Goal: Information Seeking & Learning: Learn about a topic

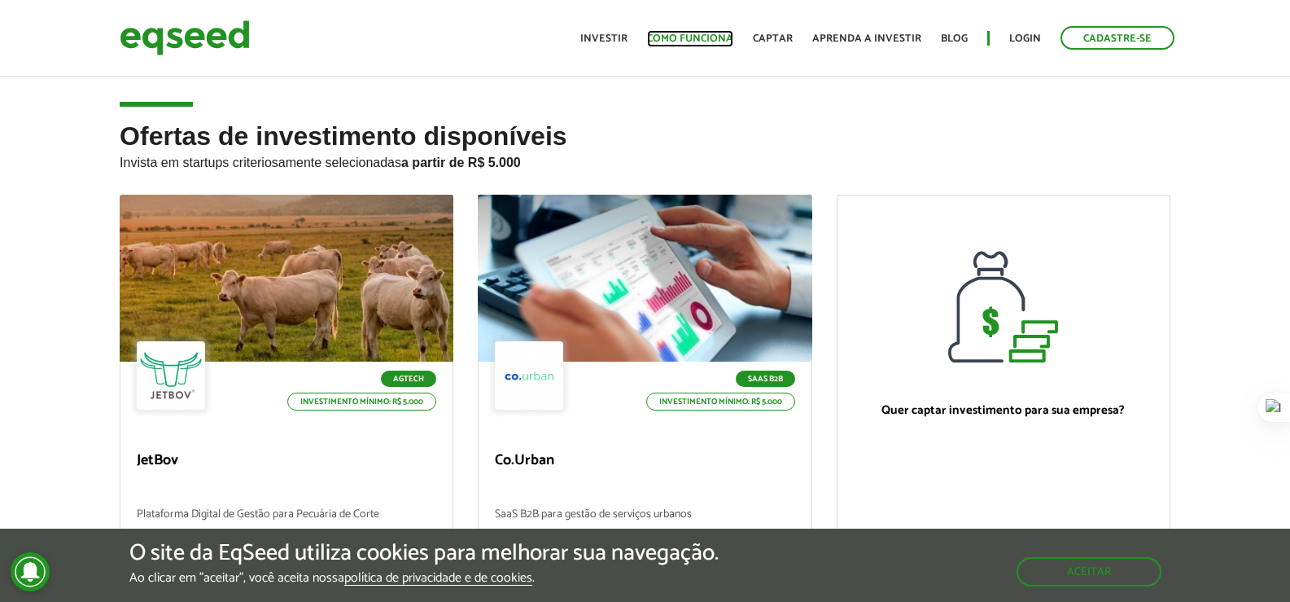
click at [698, 38] on link "Como funciona" at bounding box center [690, 38] width 86 height 11
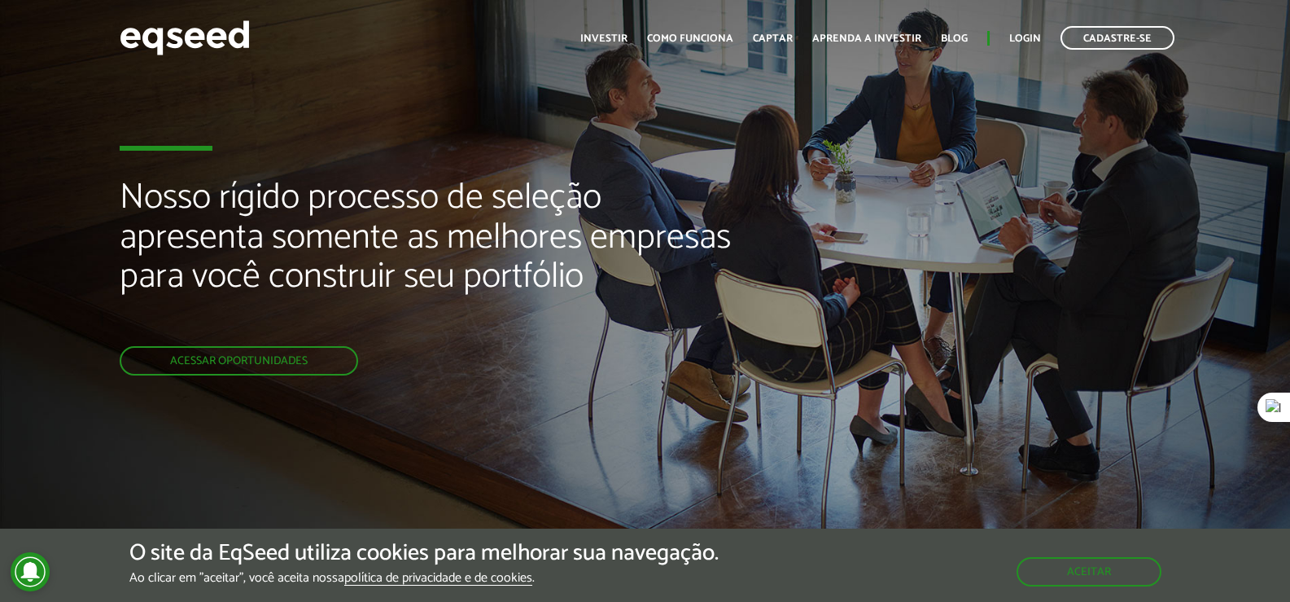
scroll to position [81, 0]
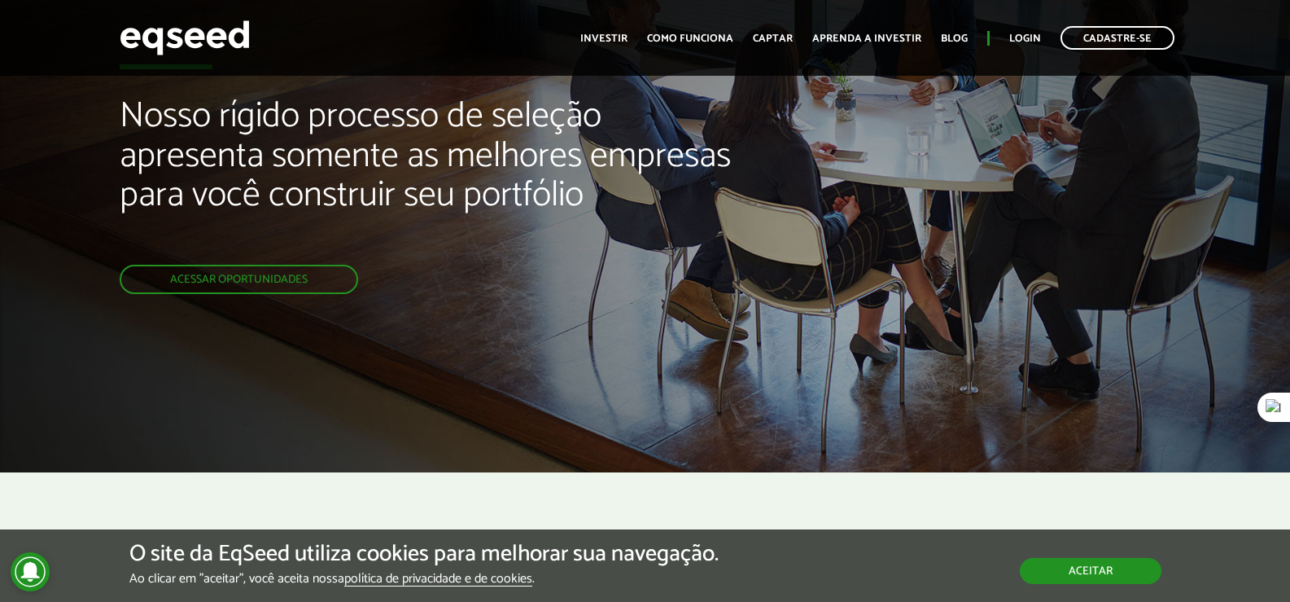
click at [1045, 560] on button "Aceitar" at bounding box center [1091, 571] width 142 height 26
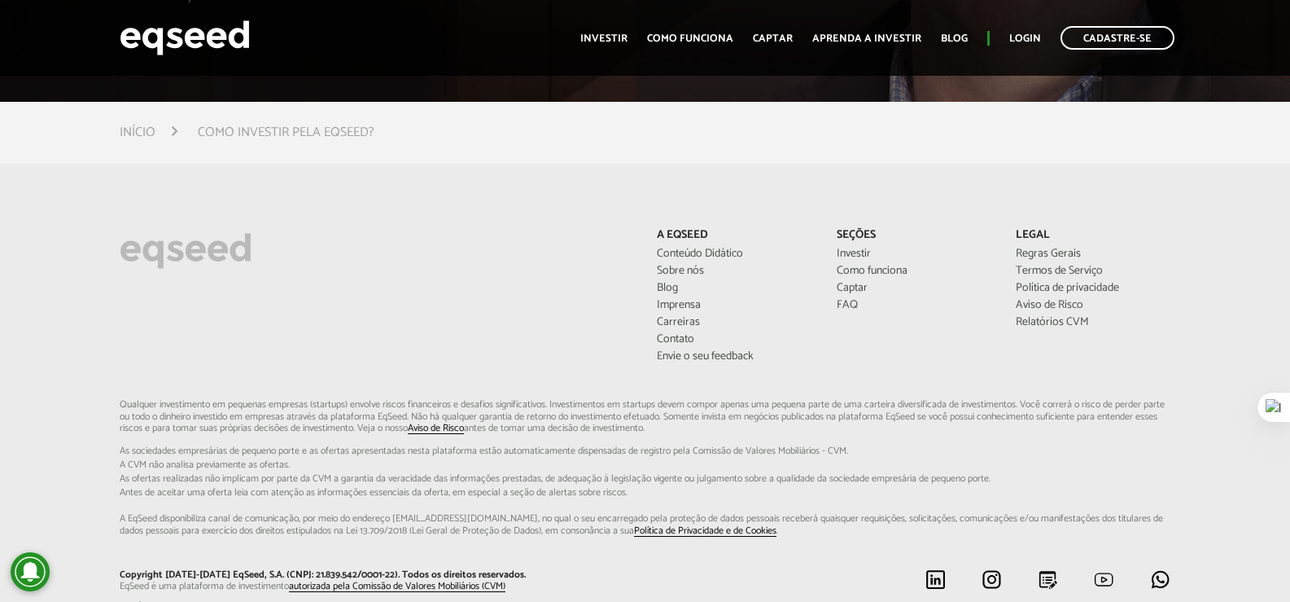
scroll to position [4305, 0]
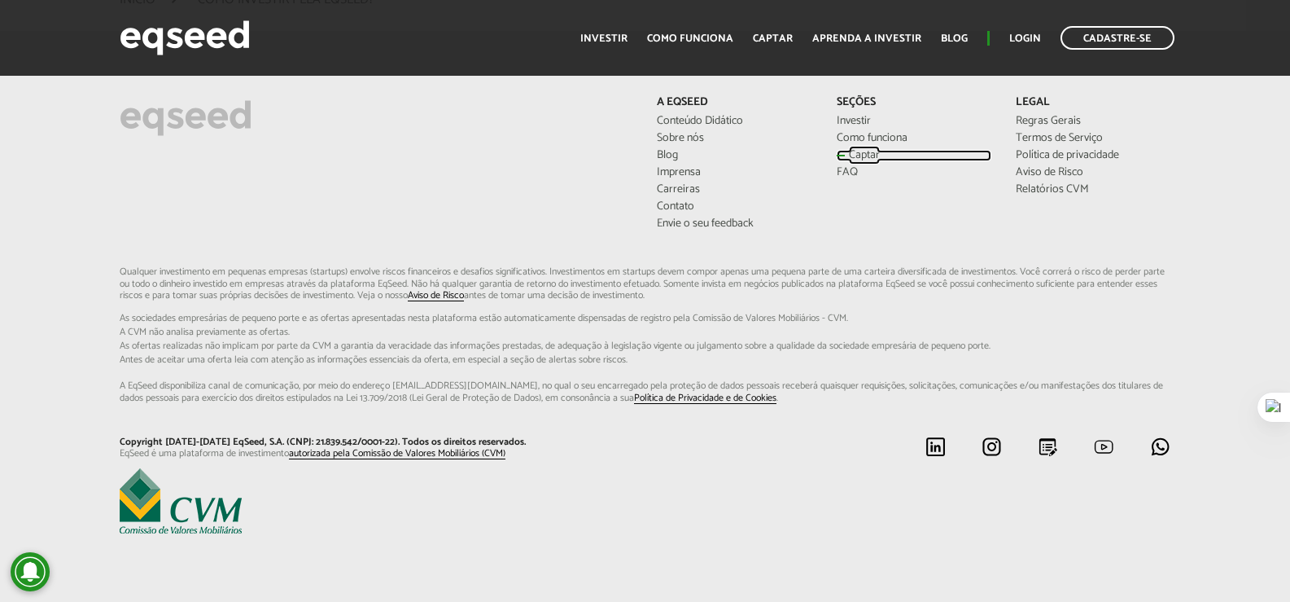
click at [849, 161] on link "Captar" at bounding box center [914, 155] width 155 height 11
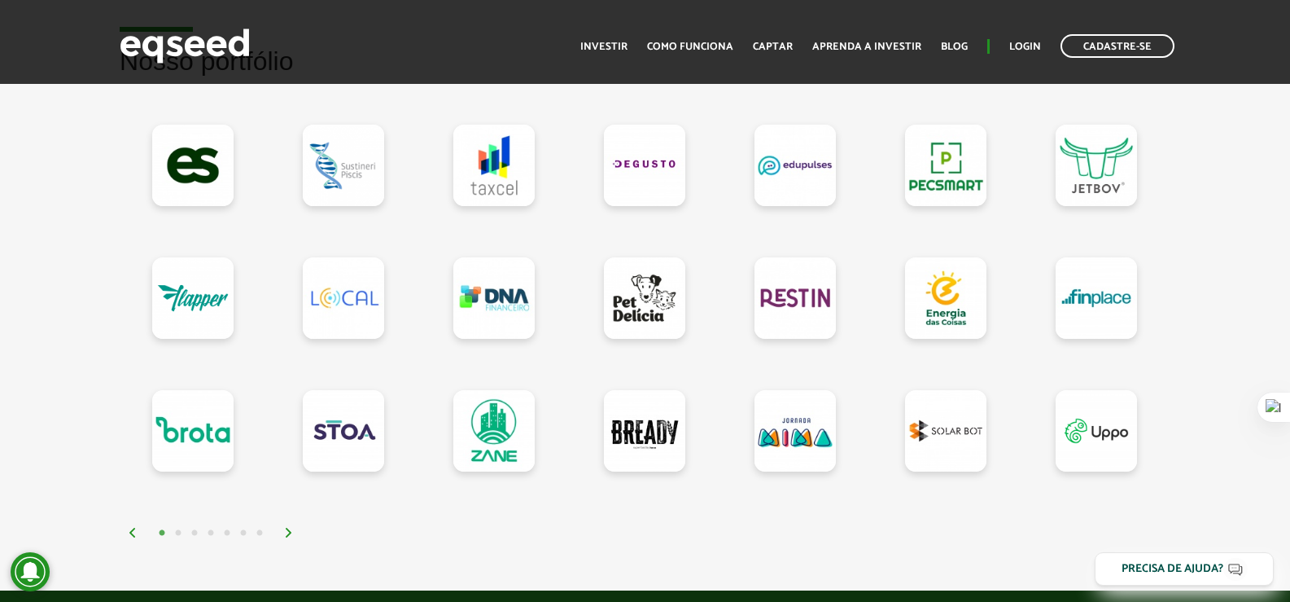
scroll to position [1628, 0]
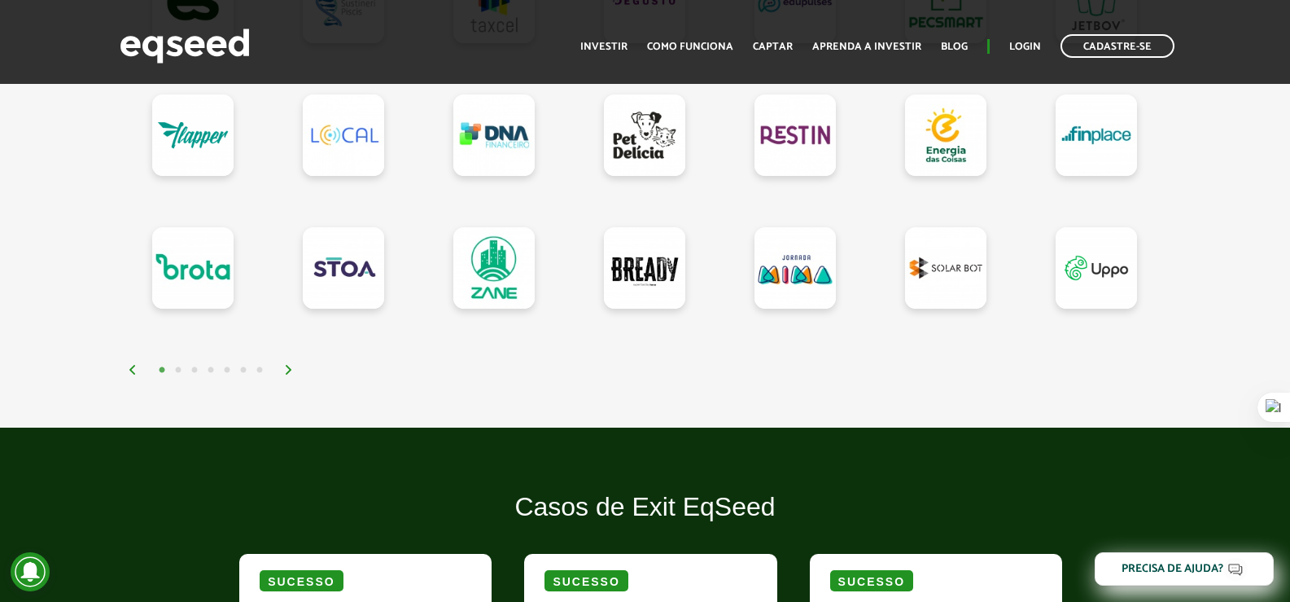
click at [288, 374] on img at bounding box center [289, 370] width 10 height 10
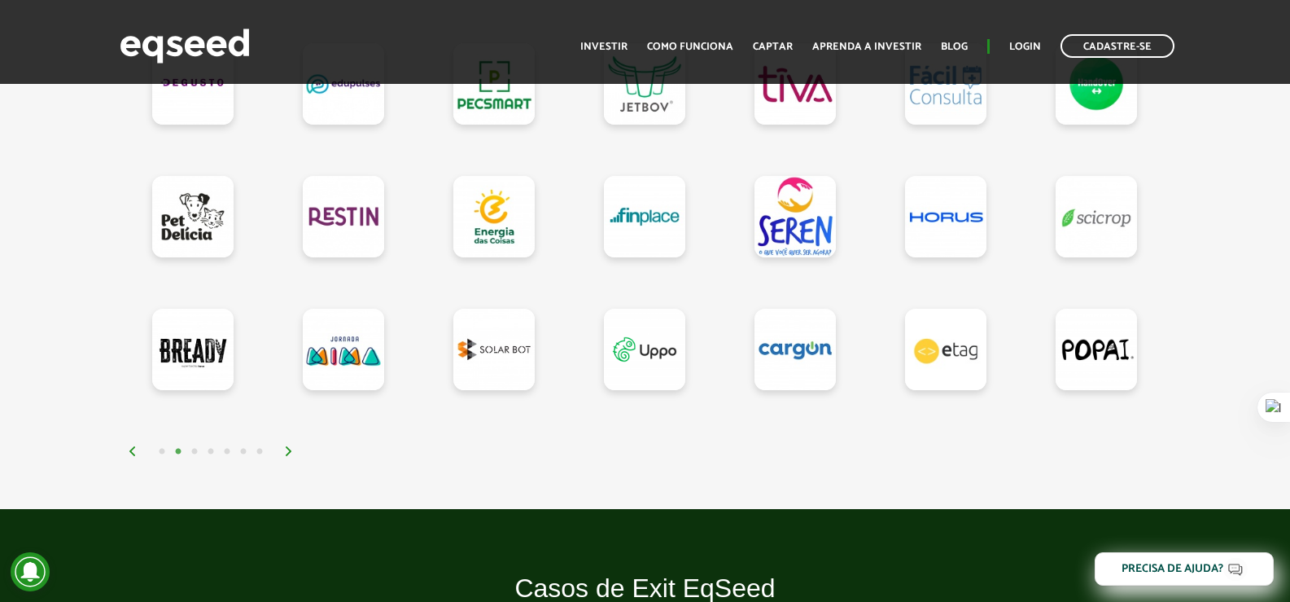
scroll to position [1465, 0]
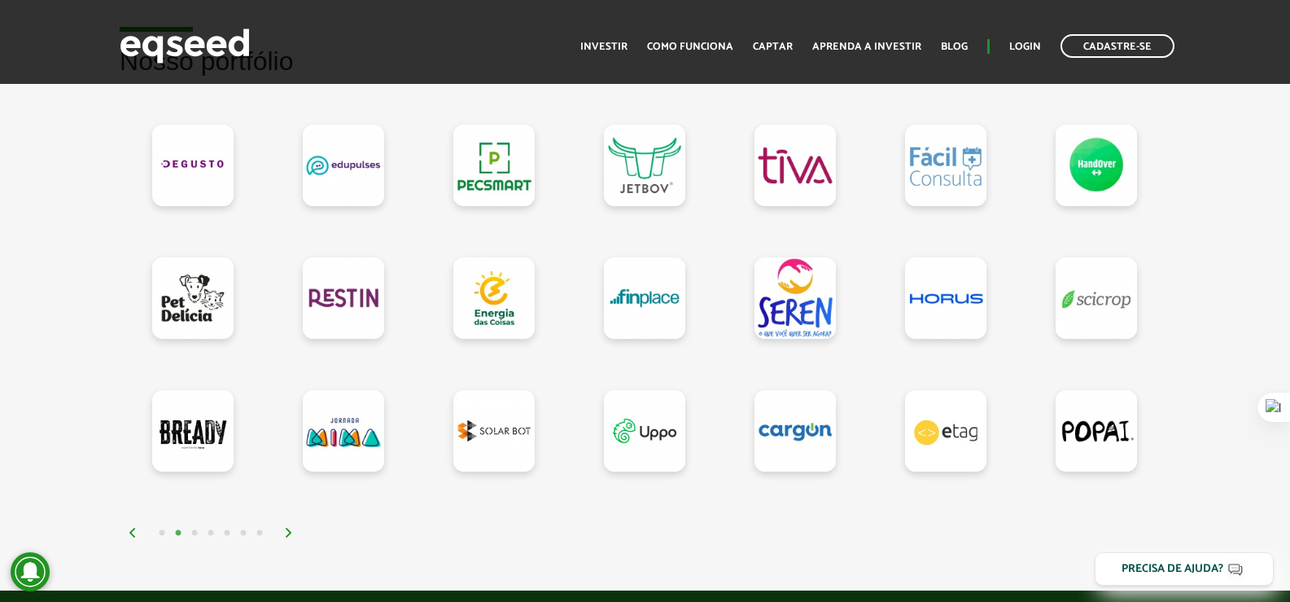
click at [294, 537] on img at bounding box center [289, 532] width 10 height 10
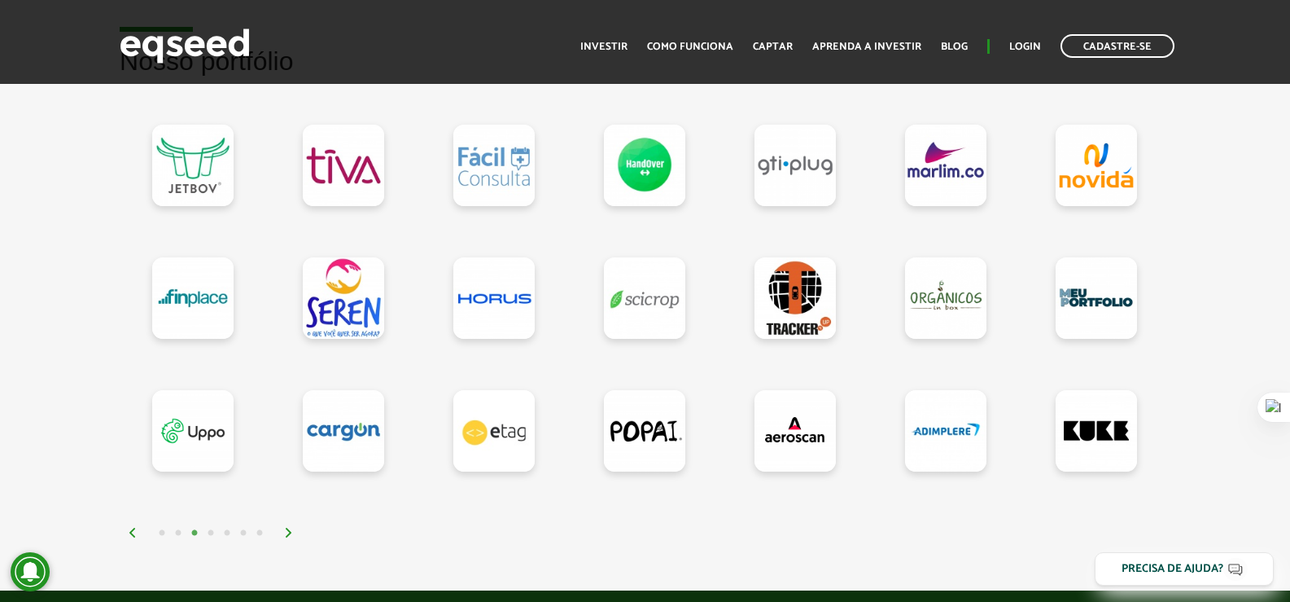
click at [294, 537] on img at bounding box center [289, 532] width 10 height 10
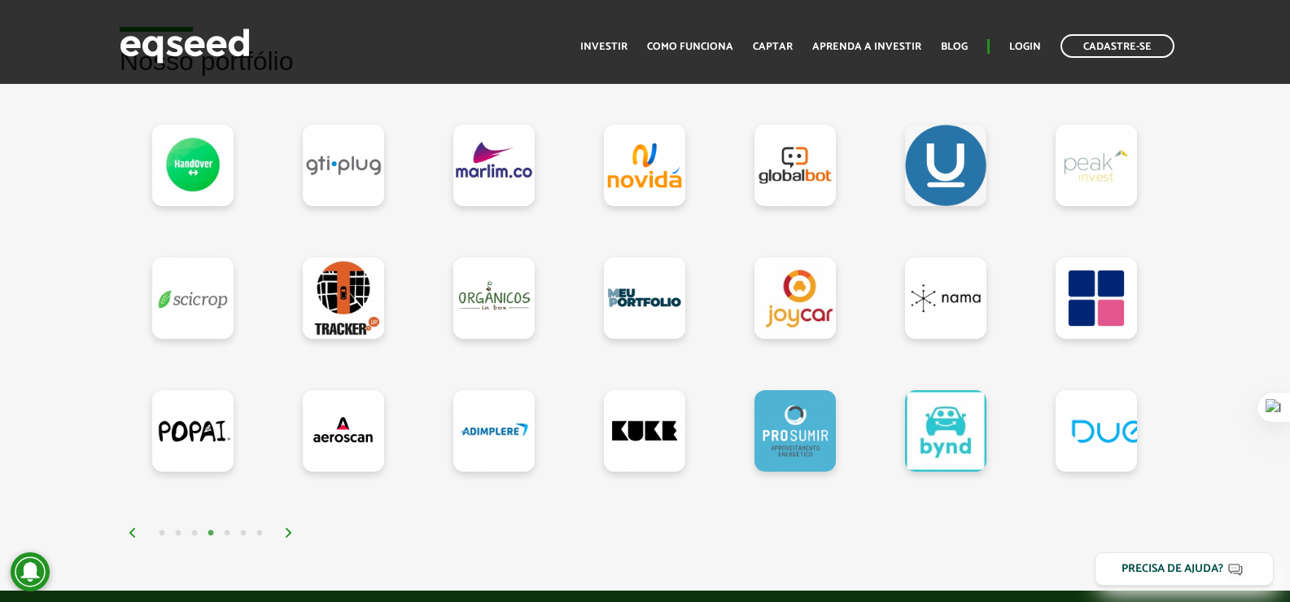
click at [294, 537] on img at bounding box center [289, 532] width 10 height 10
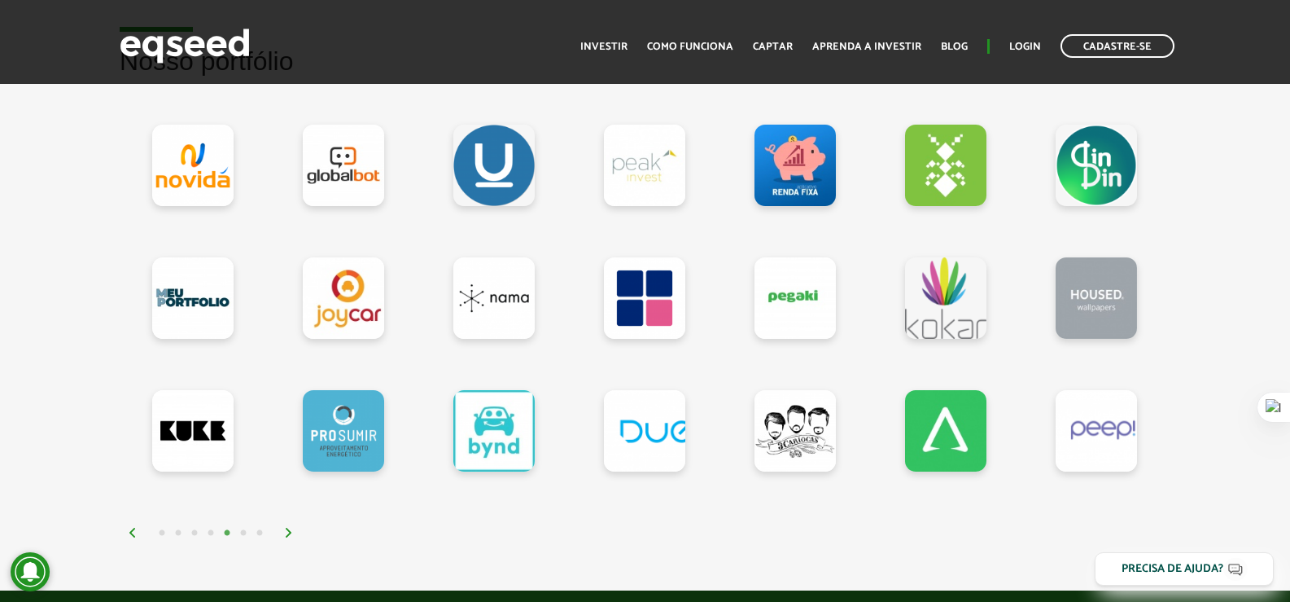
click at [294, 537] on img at bounding box center [289, 532] width 10 height 10
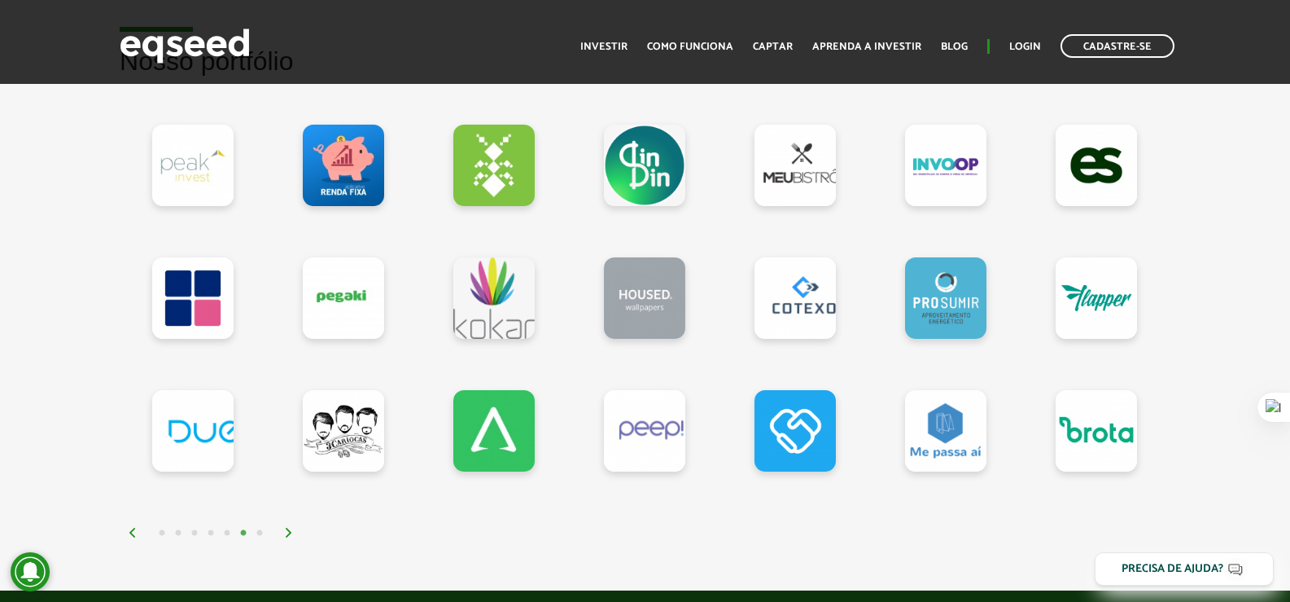
click at [294, 537] on img at bounding box center [289, 532] width 10 height 10
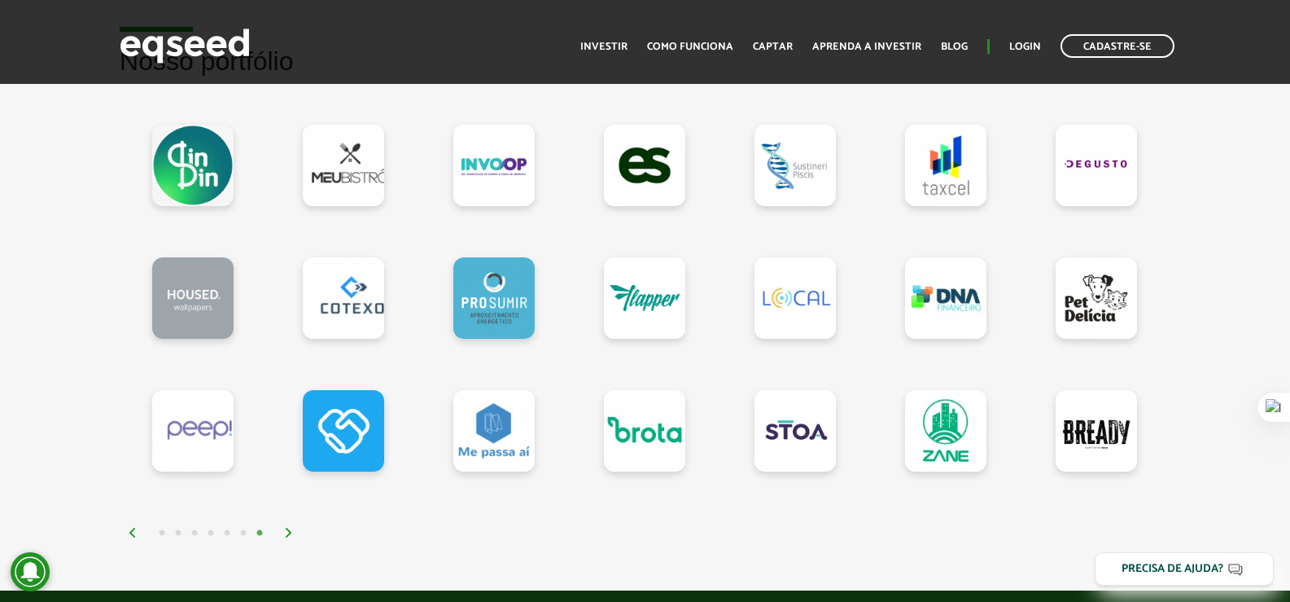
click at [294, 537] on img at bounding box center [289, 532] width 10 height 10
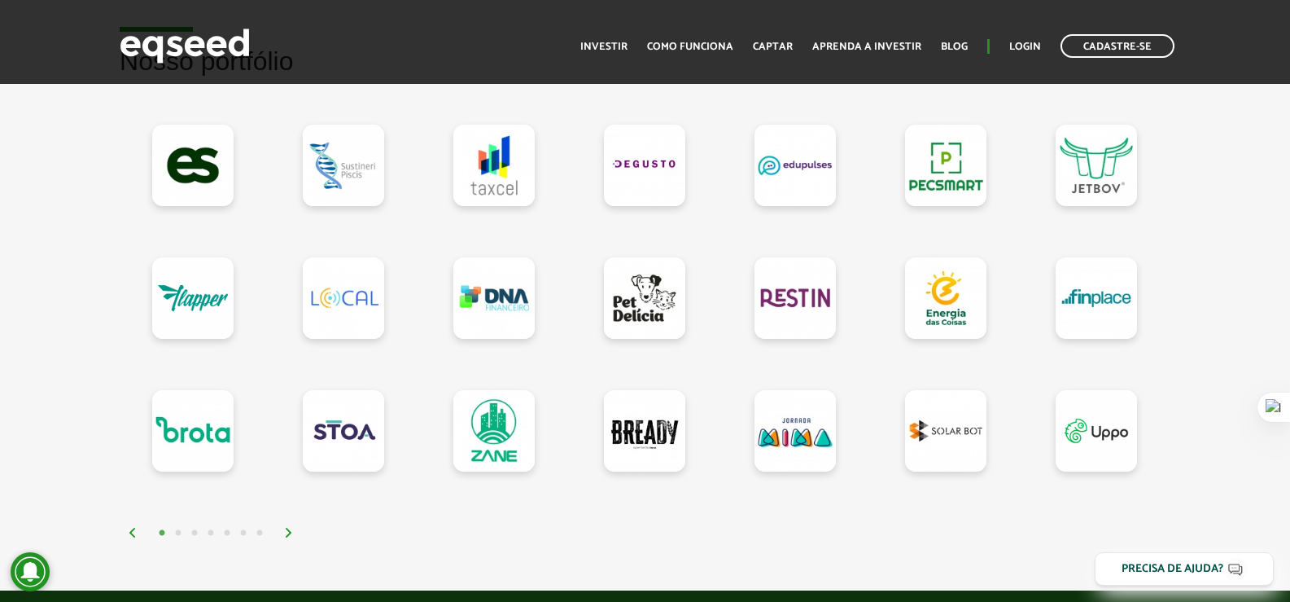
click at [294, 537] on img at bounding box center [289, 532] width 10 height 10
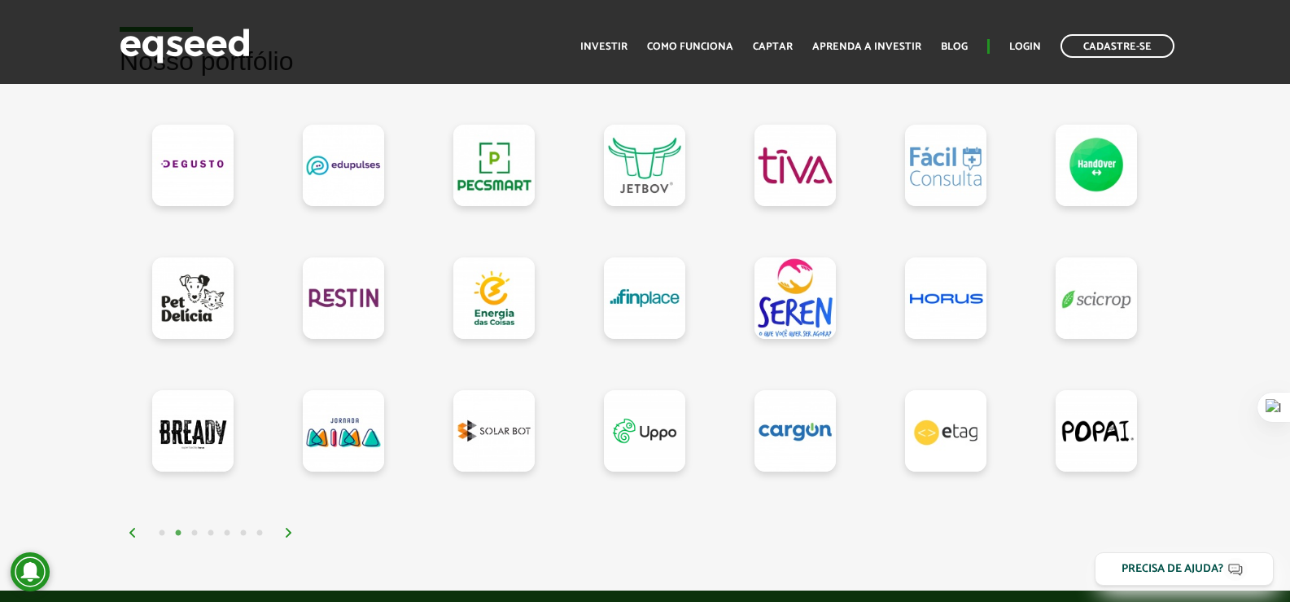
click at [294, 537] on img at bounding box center [289, 532] width 10 height 10
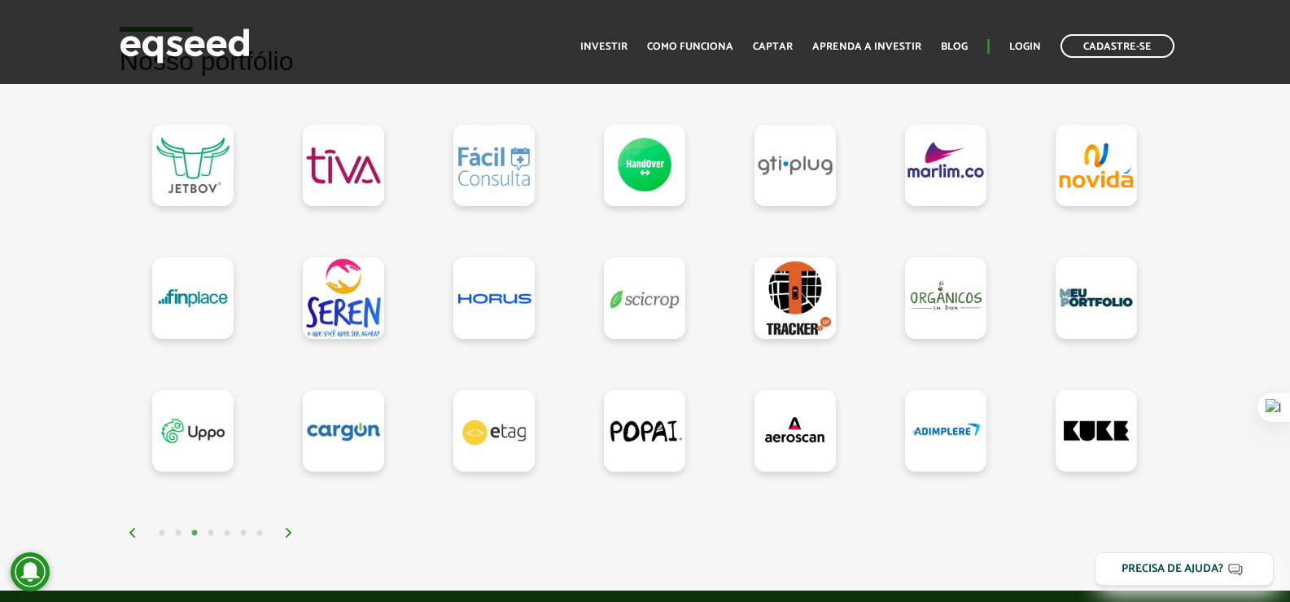
click at [294, 537] on img at bounding box center [289, 532] width 10 height 10
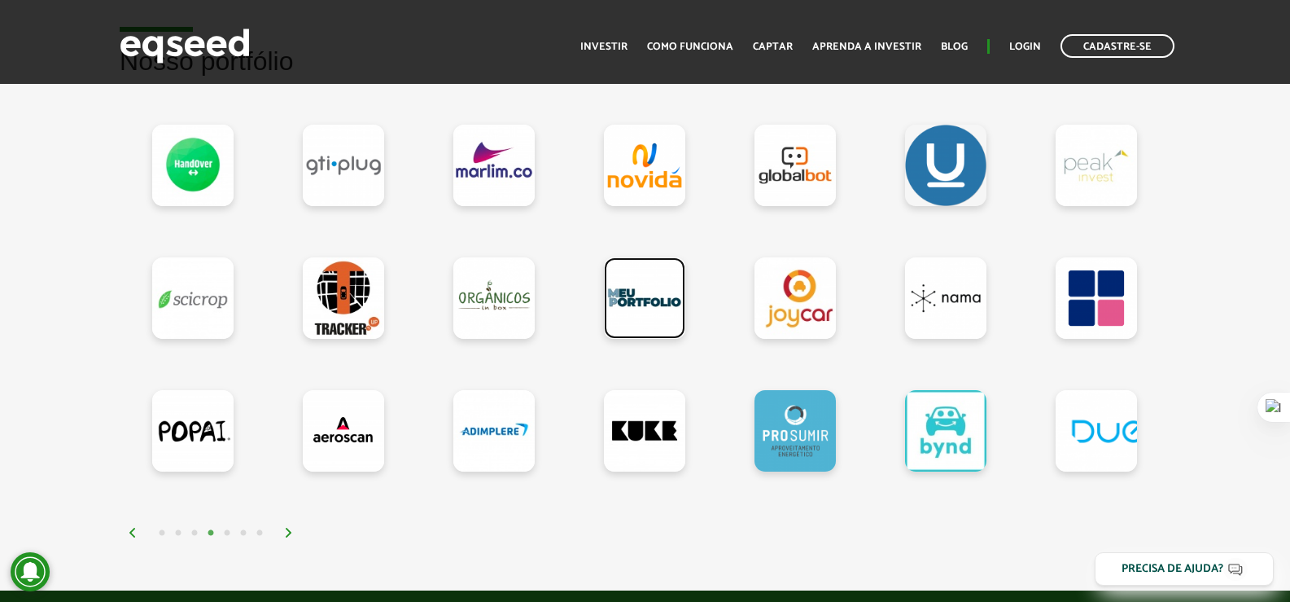
click at [629, 302] on link at bounding box center [644, 297] width 81 height 81
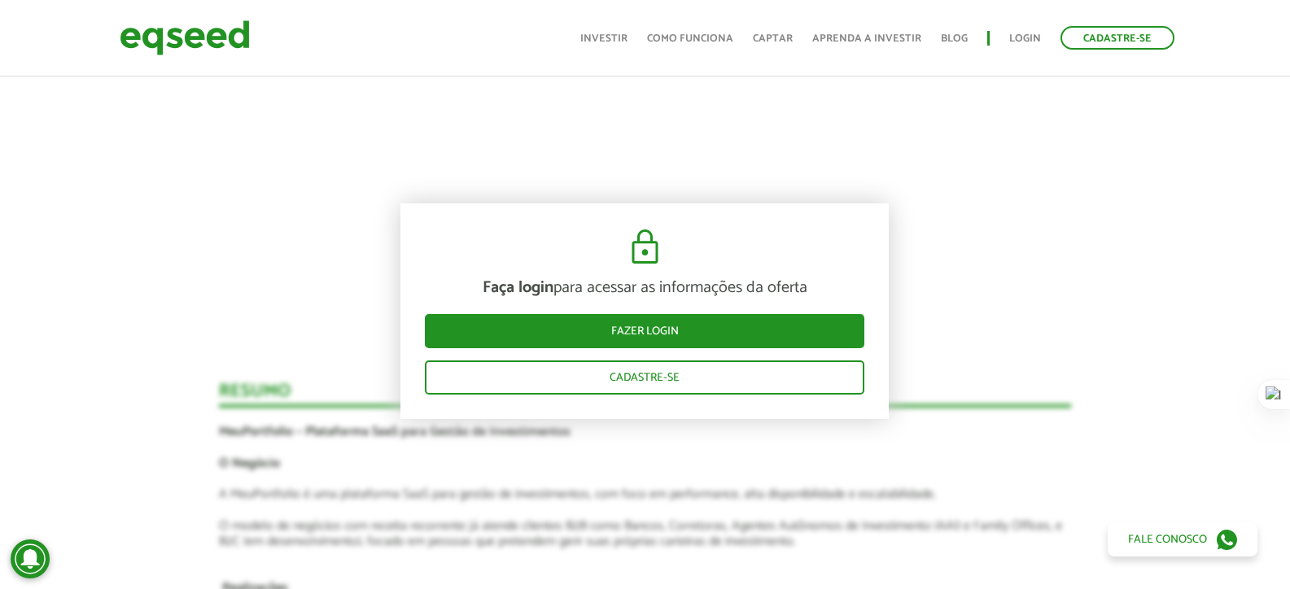
scroll to position [733, 0]
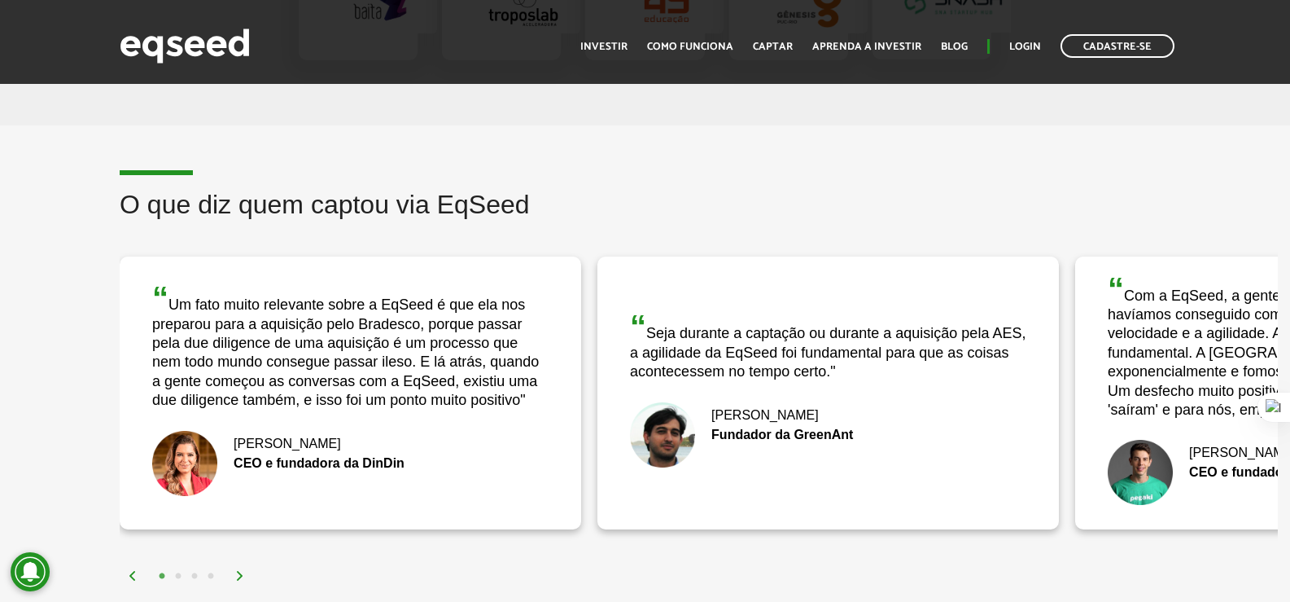
scroll to position [3093, 0]
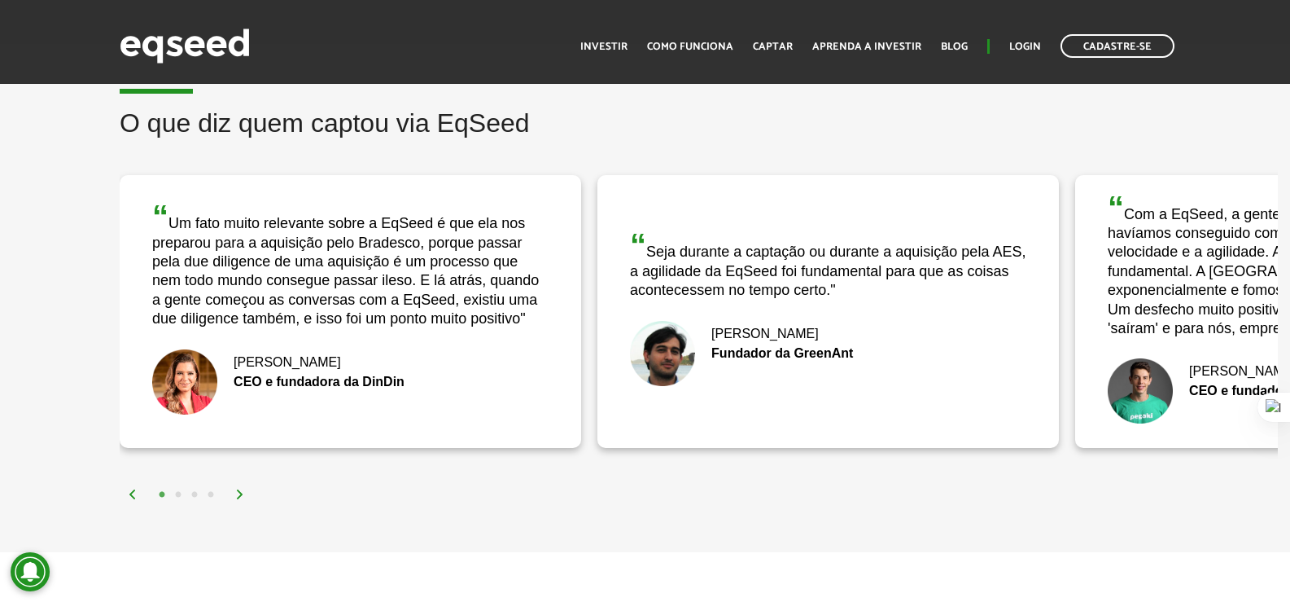
click at [237, 499] on img at bounding box center [240, 494] width 10 height 10
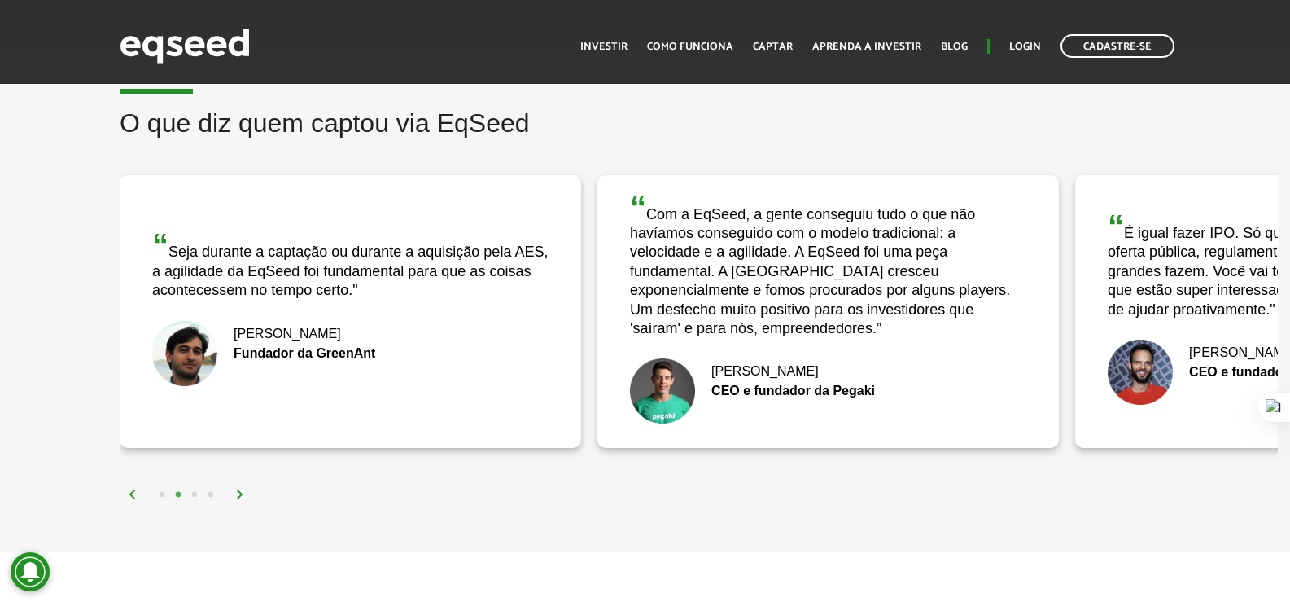
click at [235, 498] on img at bounding box center [240, 494] width 10 height 10
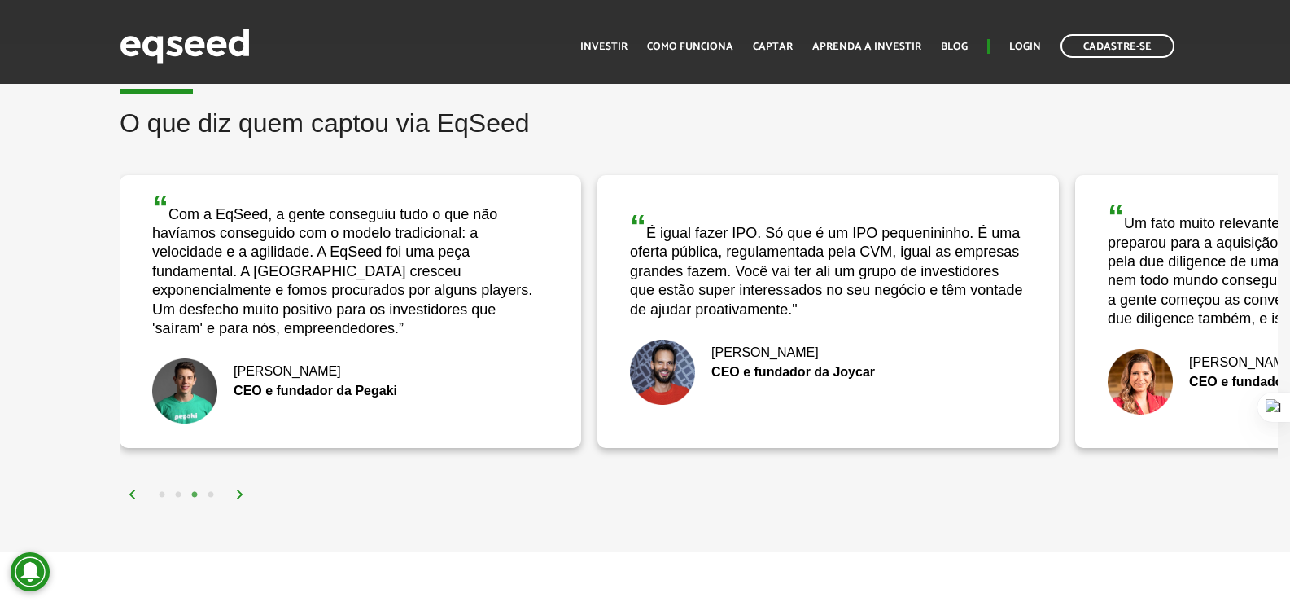
click at [235, 498] on img at bounding box center [240, 494] width 10 height 10
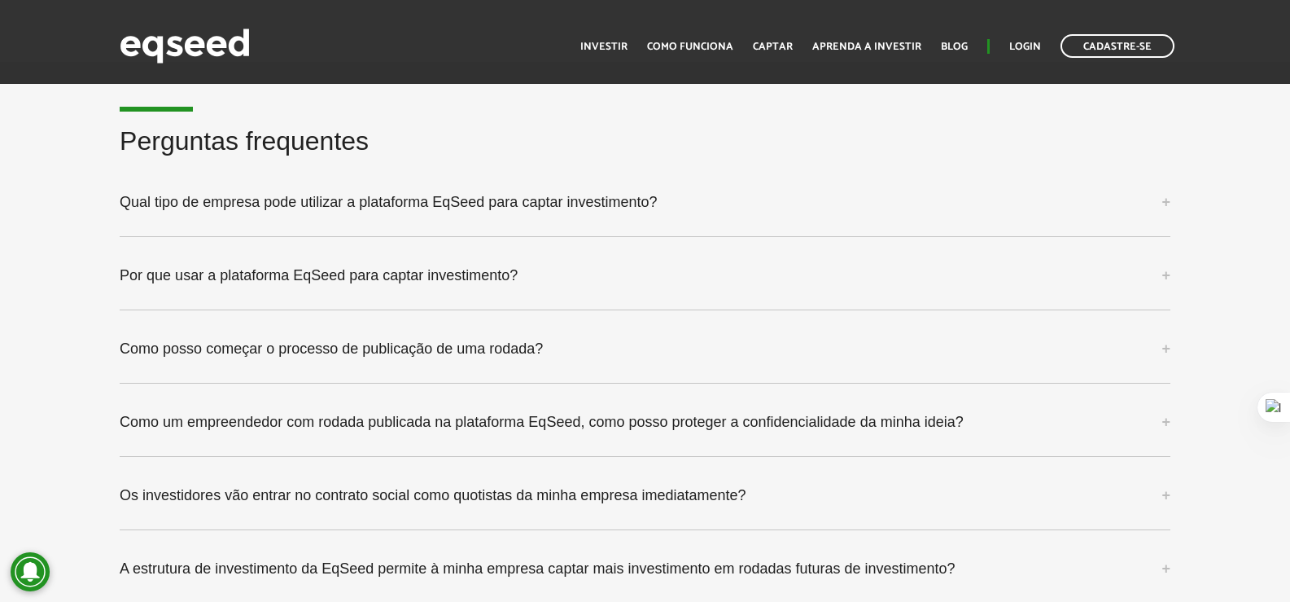
scroll to position [4233, 0]
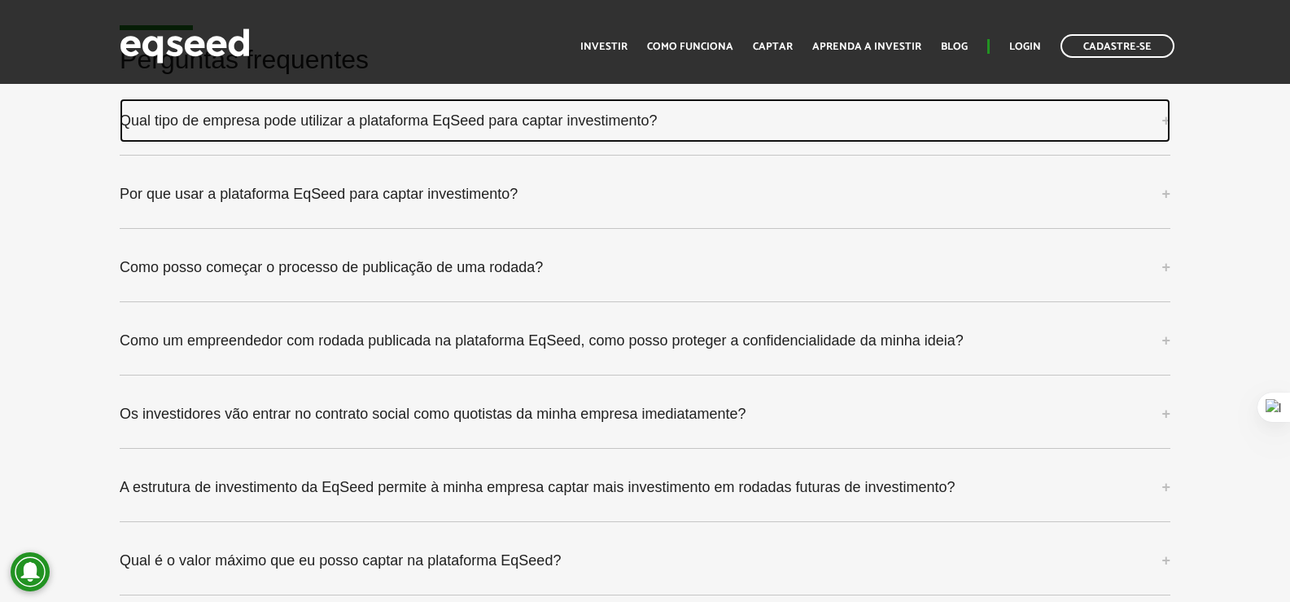
click at [398, 135] on link "Qual tipo de empresa pode utilizar a plataforma EqSeed para captar investimento?" at bounding box center [645, 120] width 1051 height 44
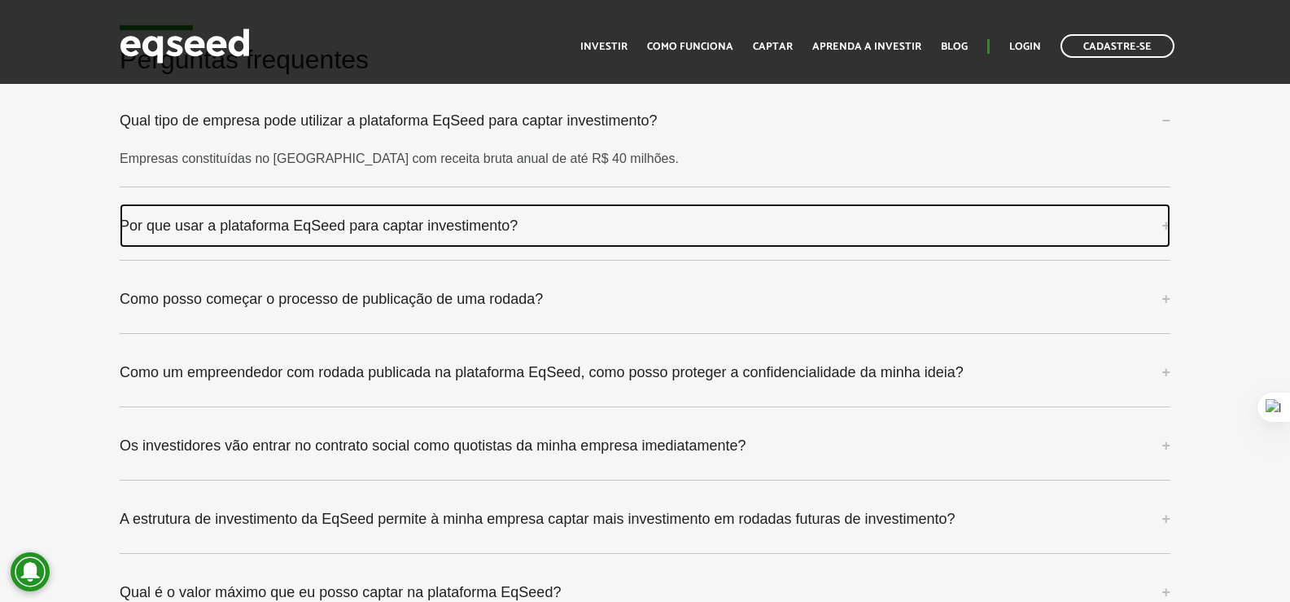
click at [387, 237] on link "Por que usar a plataforma EqSeed para captar investimento?" at bounding box center [645, 226] width 1051 height 44
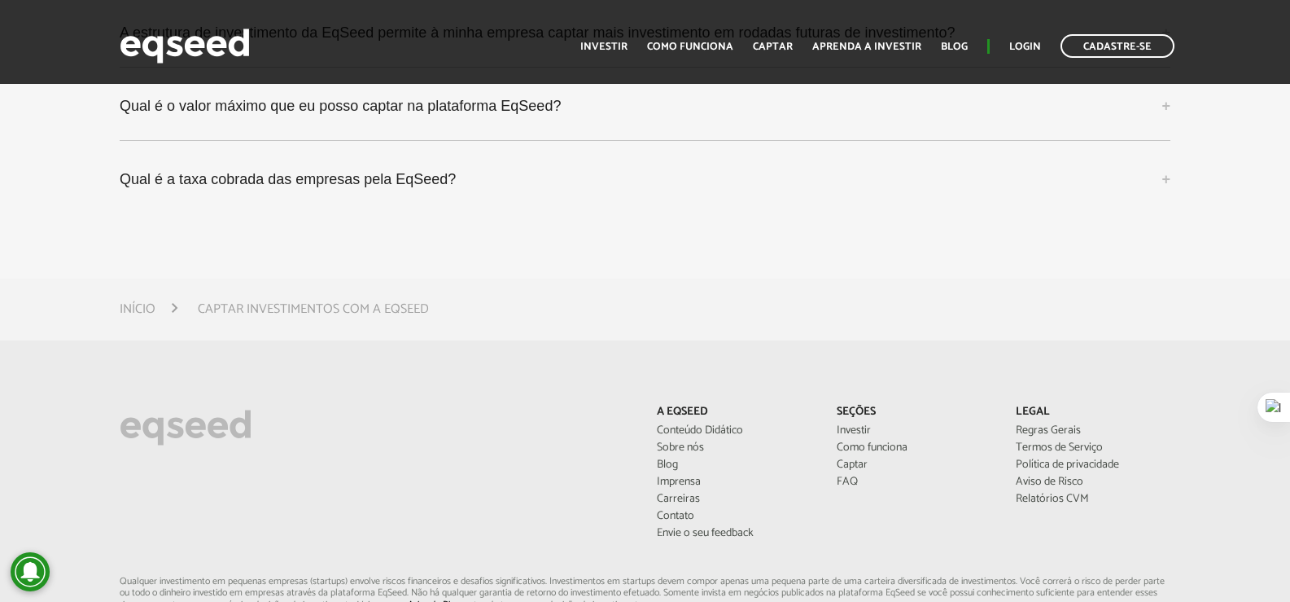
scroll to position [4559, 0]
